Goal: Information Seeking & Learning: Learn about a topic

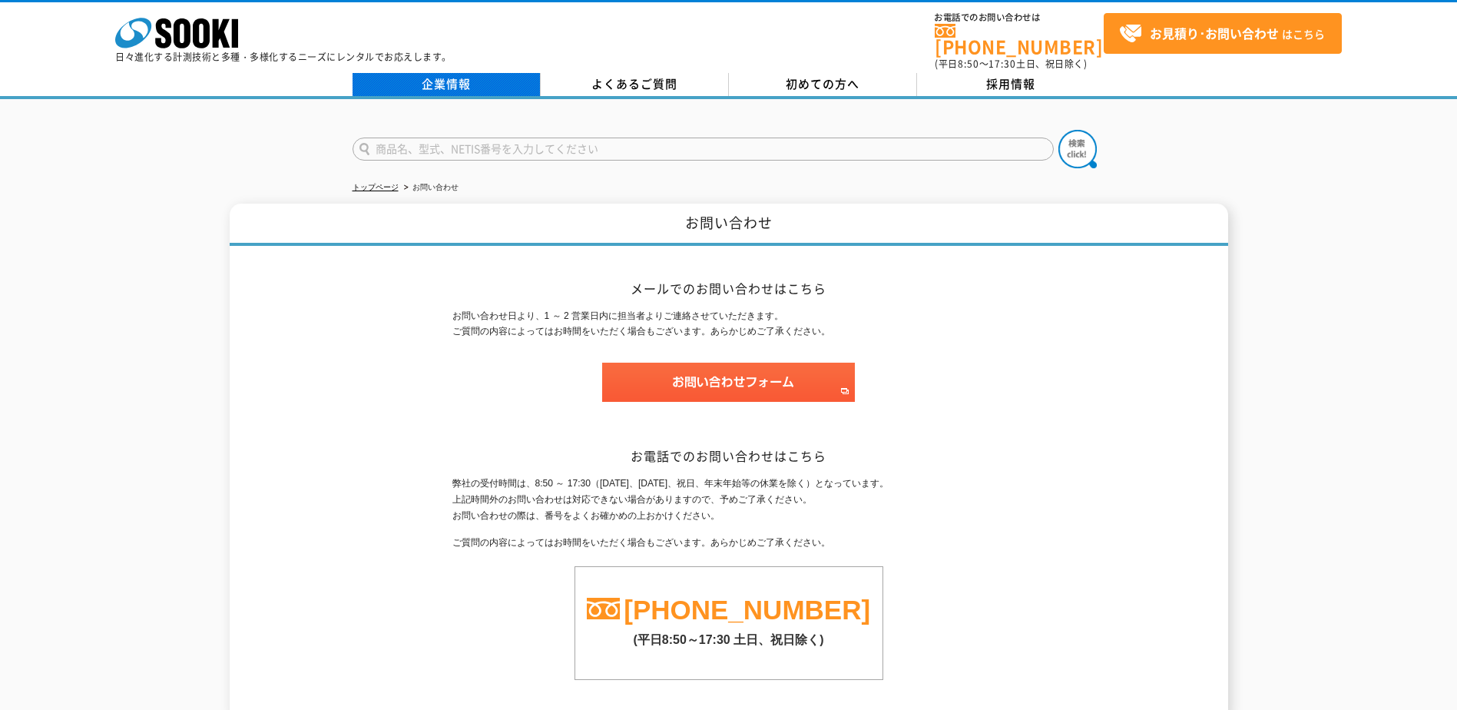
click at [453, 73] on link "企業情報" at bounding box center [447, 84] width 188 height 23
click at [452, 75] on link "企業情報" at bounding box center [447, 84] width 188 height 23
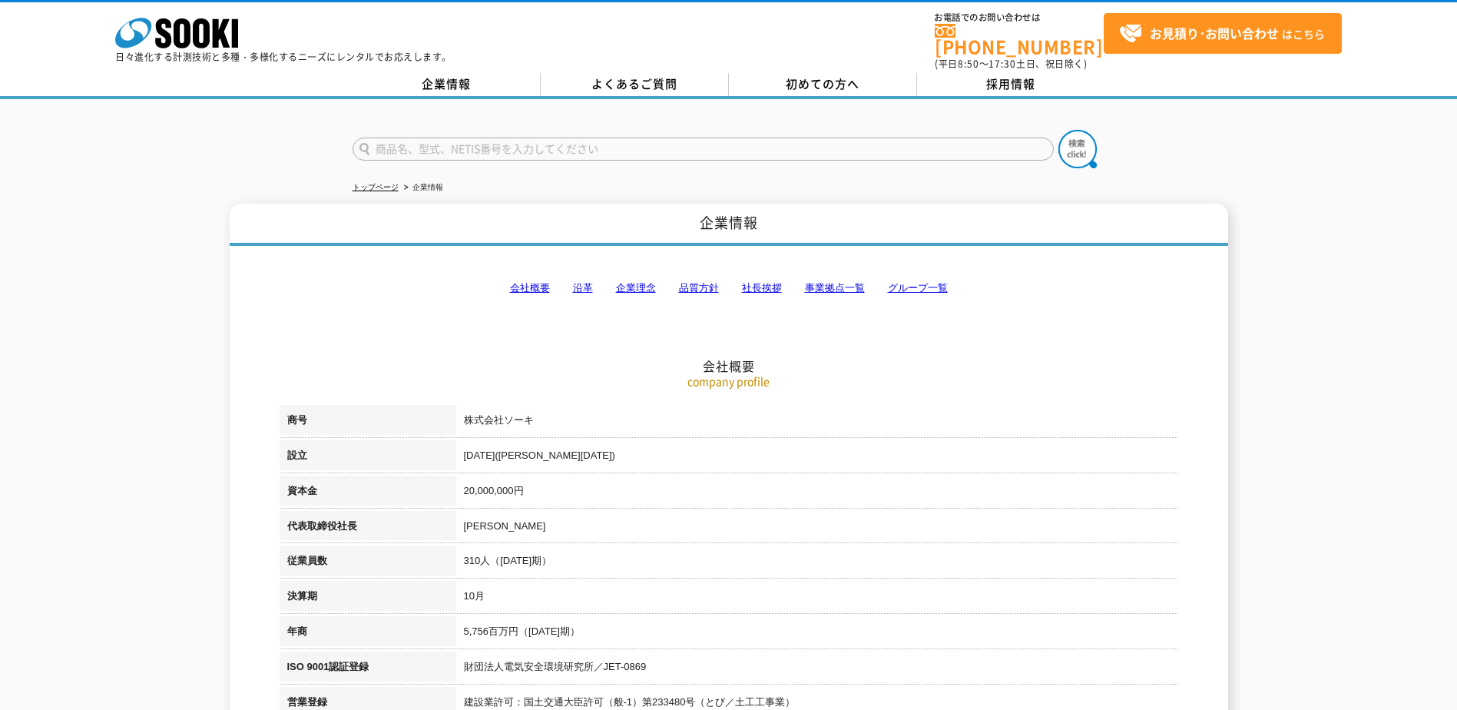
click at [535, 282] on link "会社概要" at bounding box center [530, 288] width 40 height 12
click at [758, 282] on link "社長挨拶" at bounding box center [762, 288] width 40 height 12
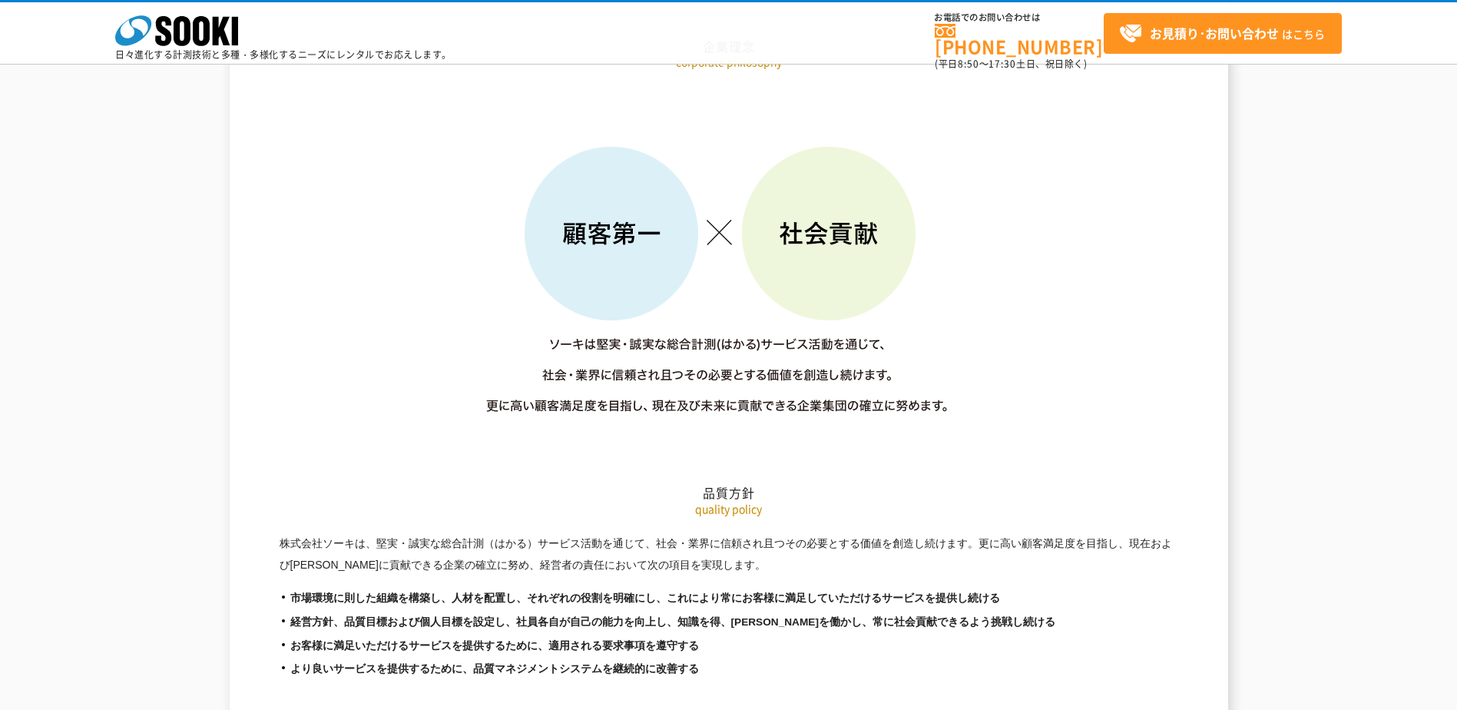
scroll to position [2196, 0]
